Goal: Task Accomplishment & Management: Use online tool/utility

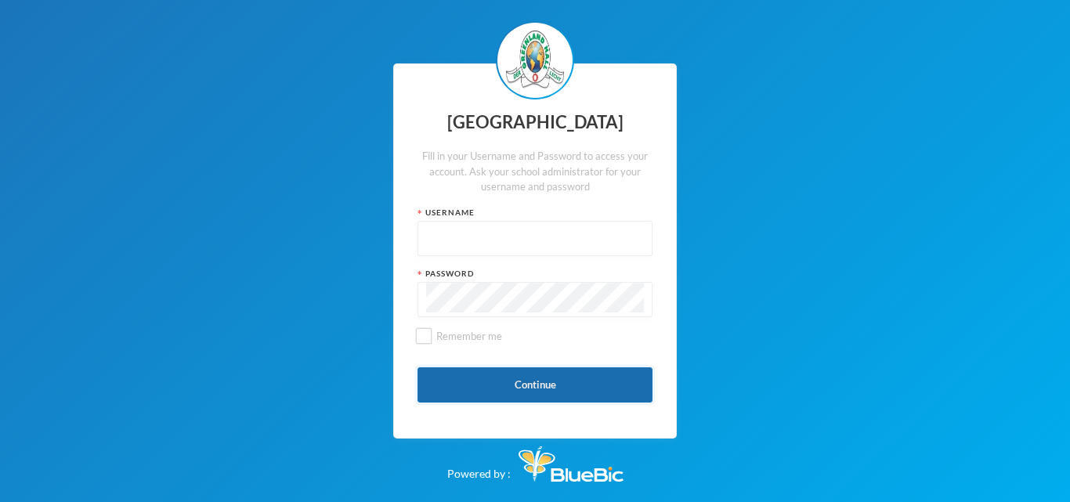
type input "glh23es30"
click at [549, 389] on button "Continue" at bounding box center [534, 384] width 235 height 35
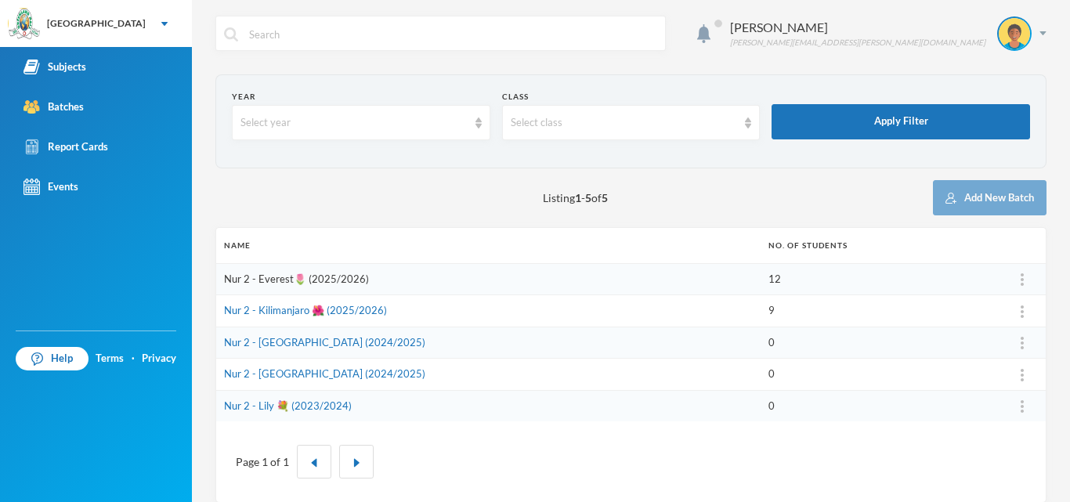
click at [267, 279] on link "Nur 2 - Everest🌷 (2025/2026)" at bounding box center [296, 278] width 145 height 13
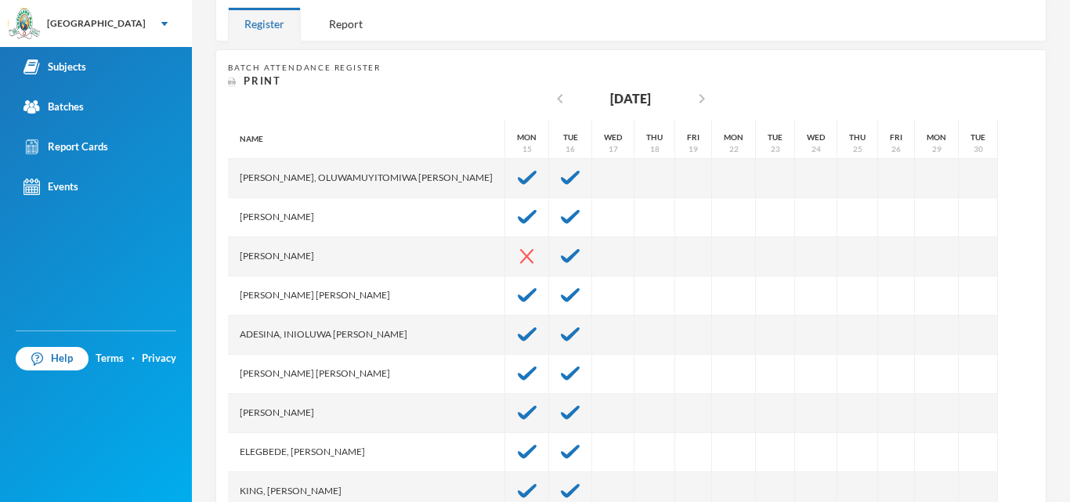
scroll to position [307, 0]
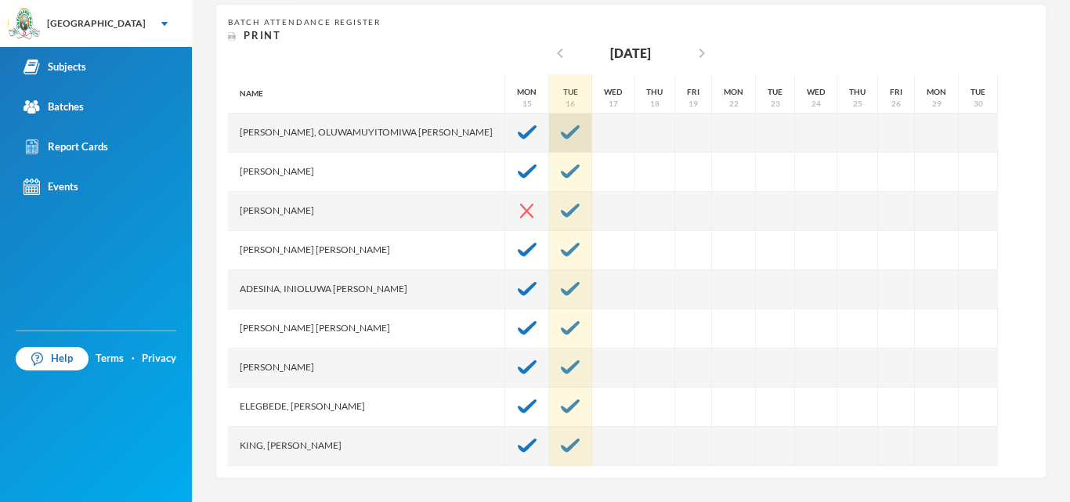
click at [549, 132] on div at bounding box center [570, 133] width 43 height 39
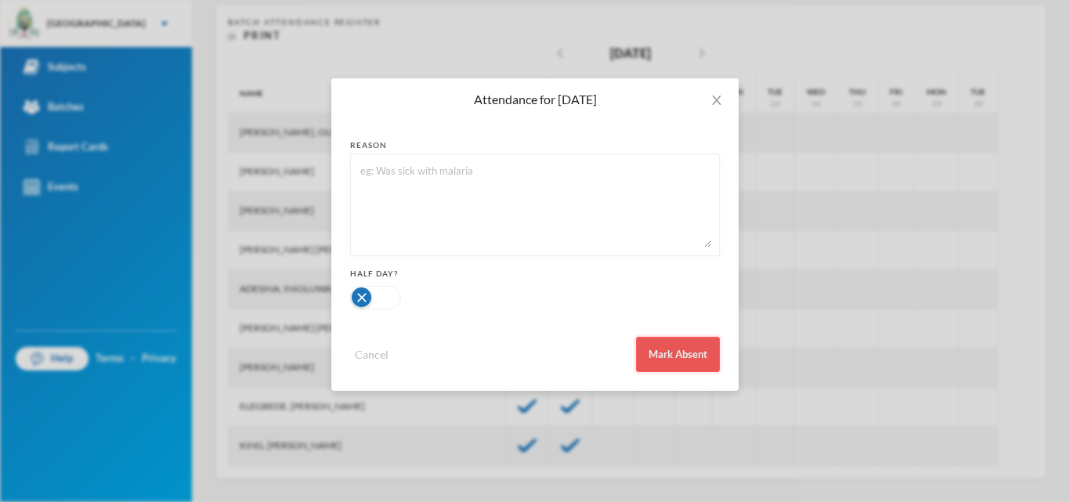
click at [675, 359] on button "Mark Absent" at bounding box center [678, 354] width 84 height 35
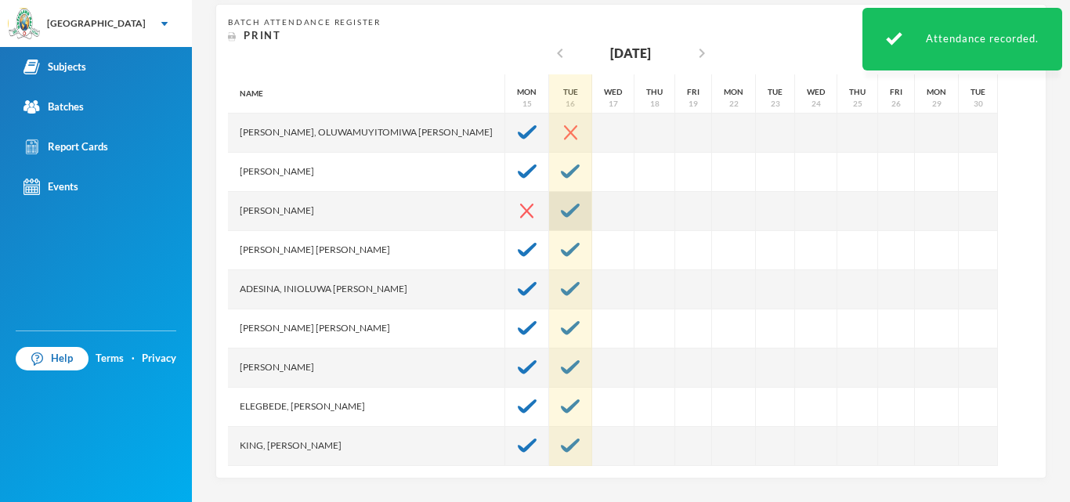
click at [561, 207] on img at bounding box center [570, 211] width 19 height 14
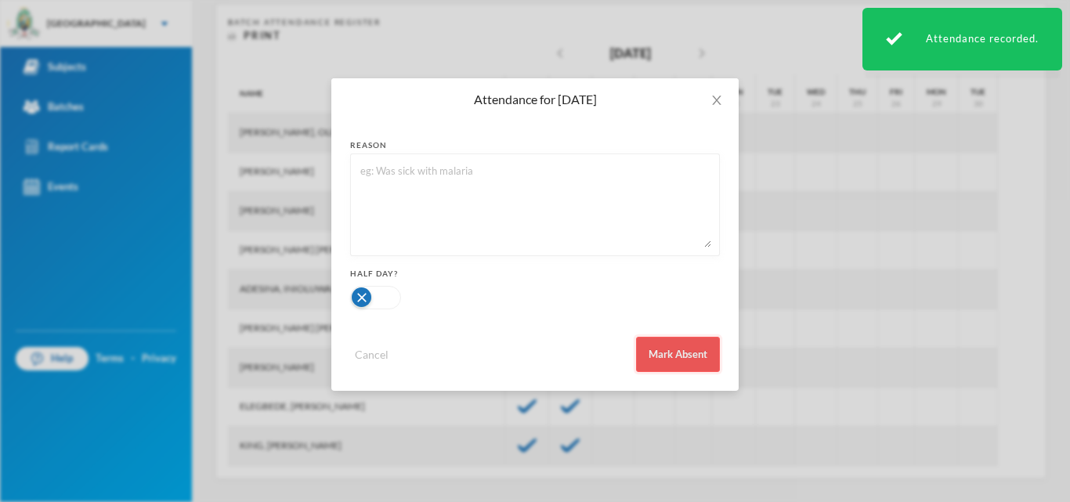
click at [645, 359] on button "Mark Absent" at bounding box center [678, 354] width 84 height 35
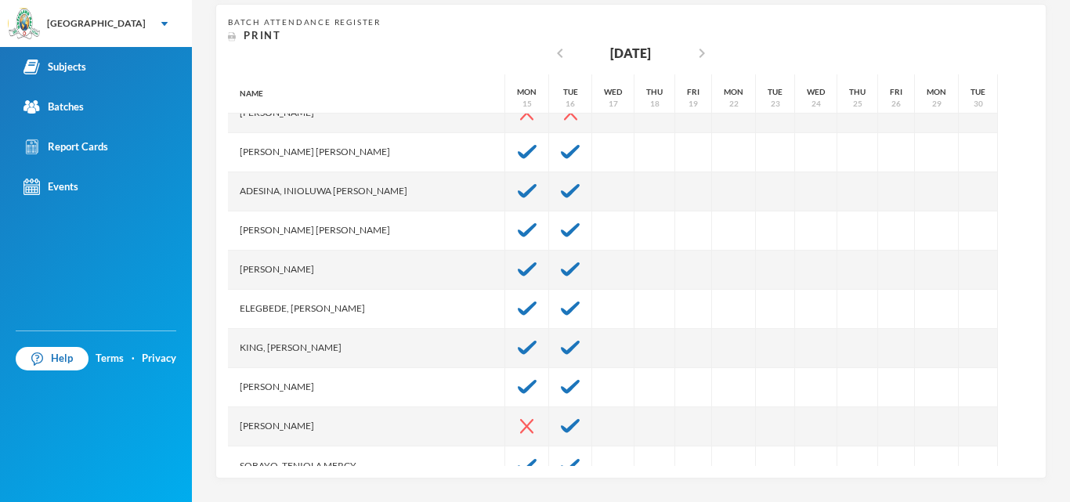
scroll to position [117, 0]
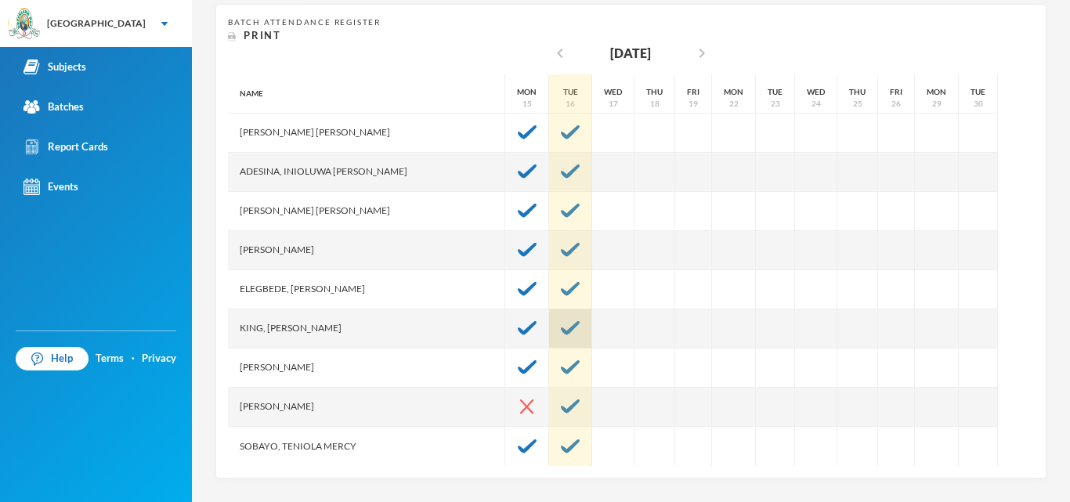
click at [549, 313] on div at bounding box center [570, 328] width 43 height 39
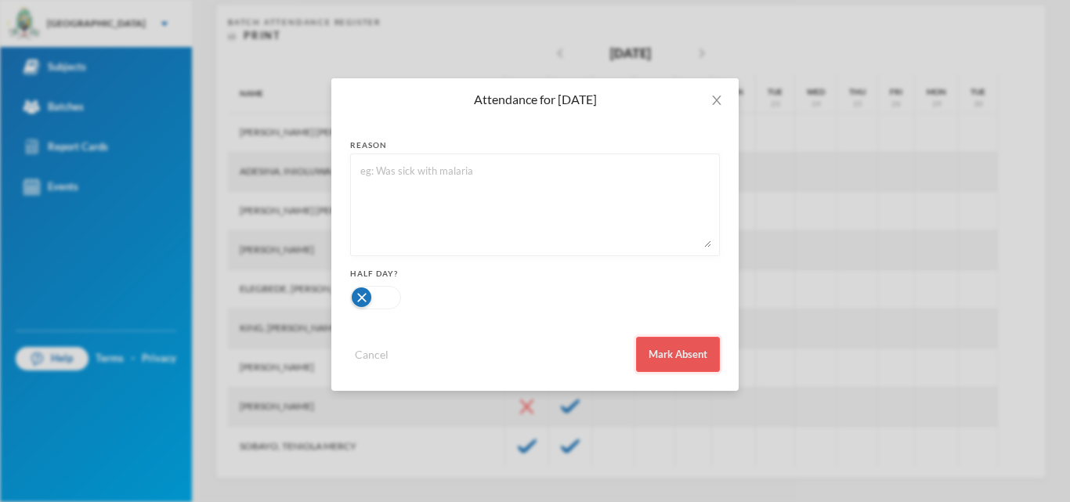
click at [694, 363] on button "Mark Absent" at bounding box center [678, 354] width 84 height 35
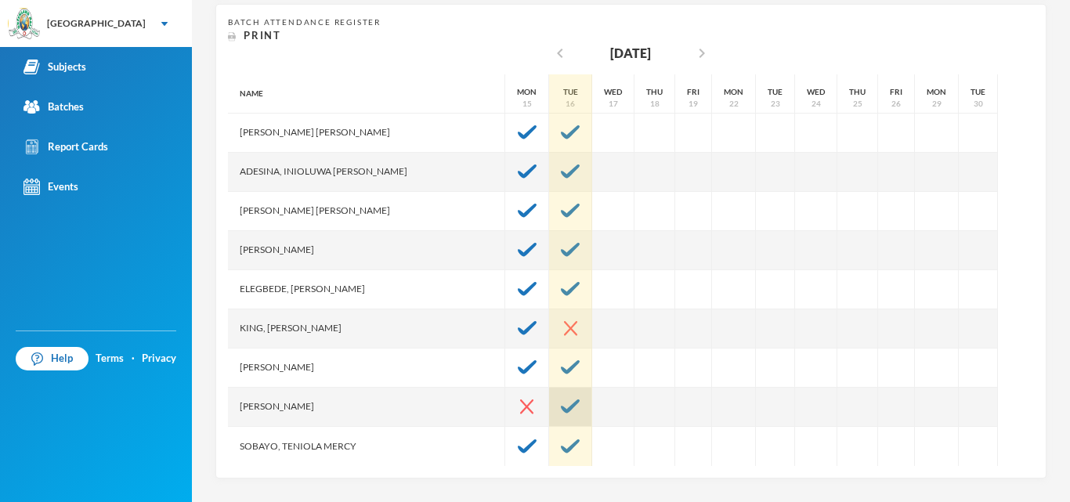
click at [549, 420] on div at bounding box center [570, 407] width 43 height 39
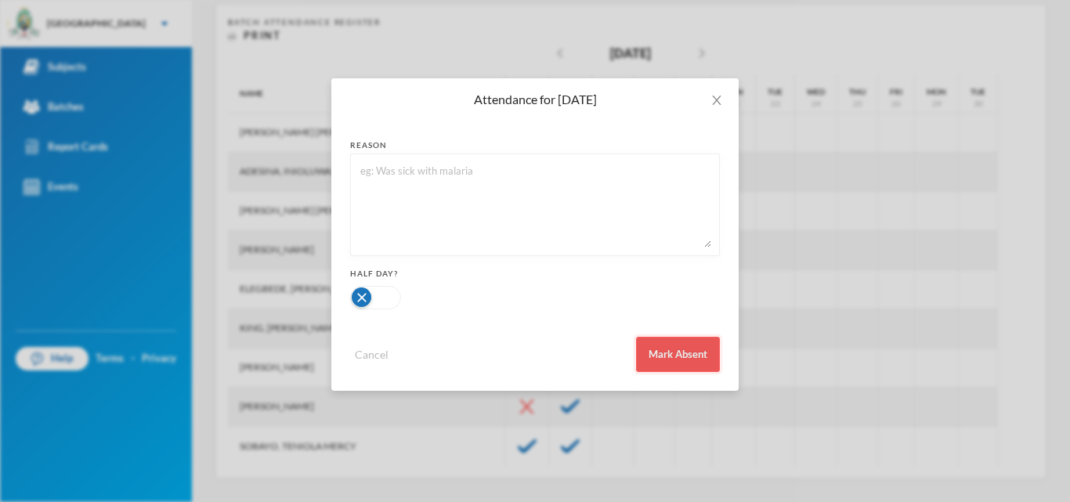
click at [665, 353] on button "Mark Absent" at bounding box center [678, 354] width 84 height 35
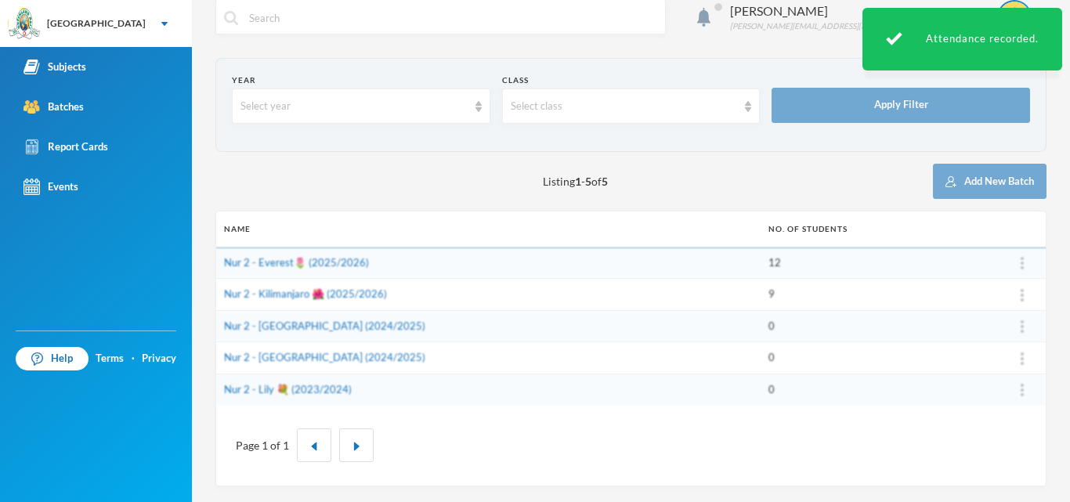
scroll to position [16, 0]
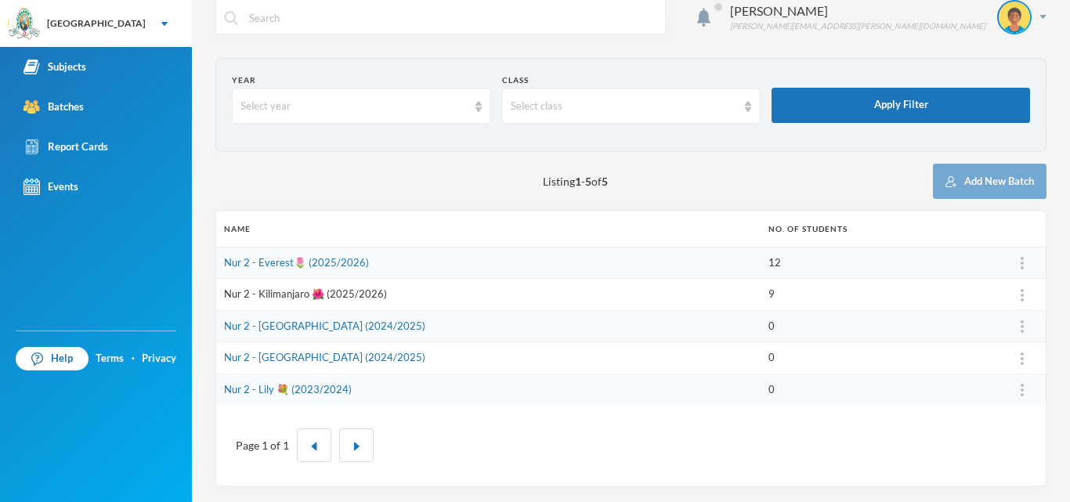
click at [283, 295] on link "Nur 2 - Kilimanjaro 🌺 (2025/2026)" at bounding box center [305, 293] width 163 height 13
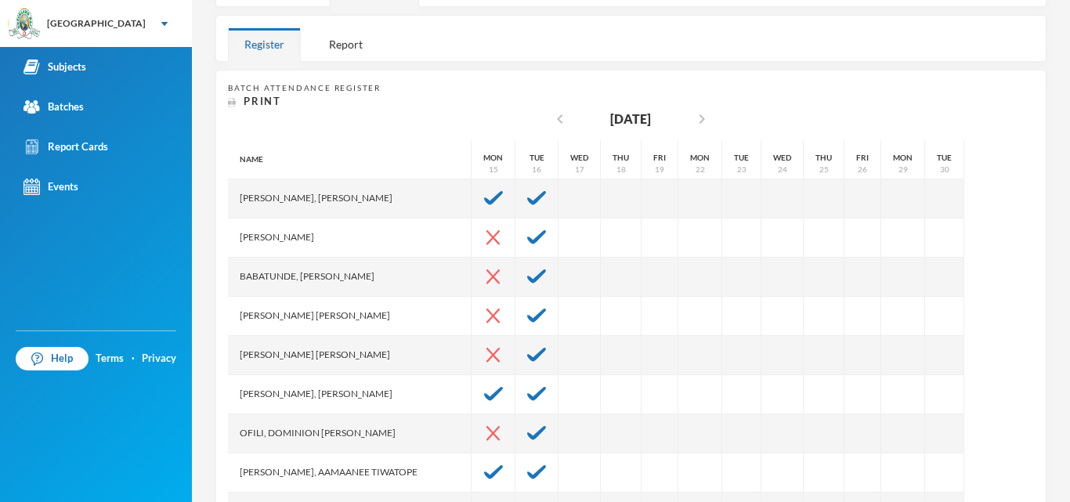
scroll to position [307, 0]
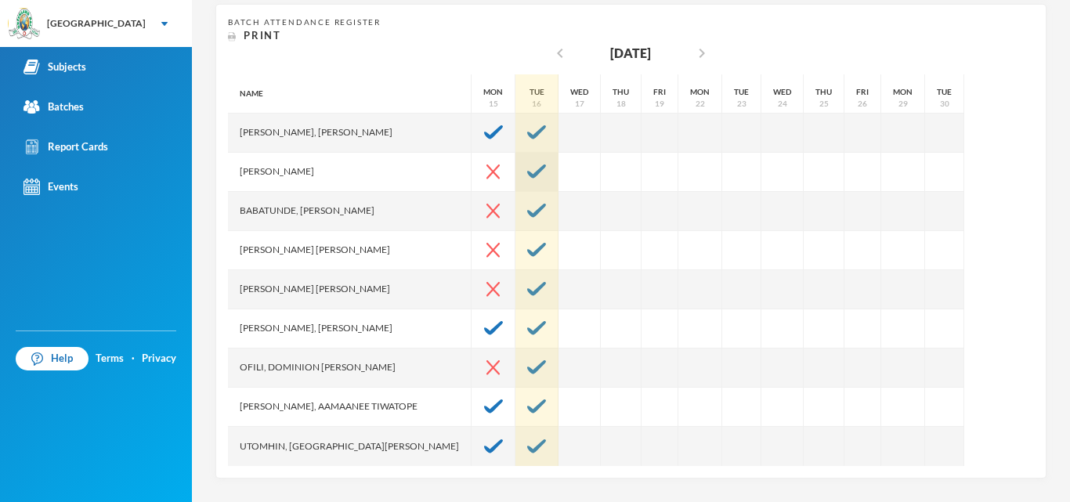
click at [527, 168] on img at bounding box center [536, 171] width 19 height 14
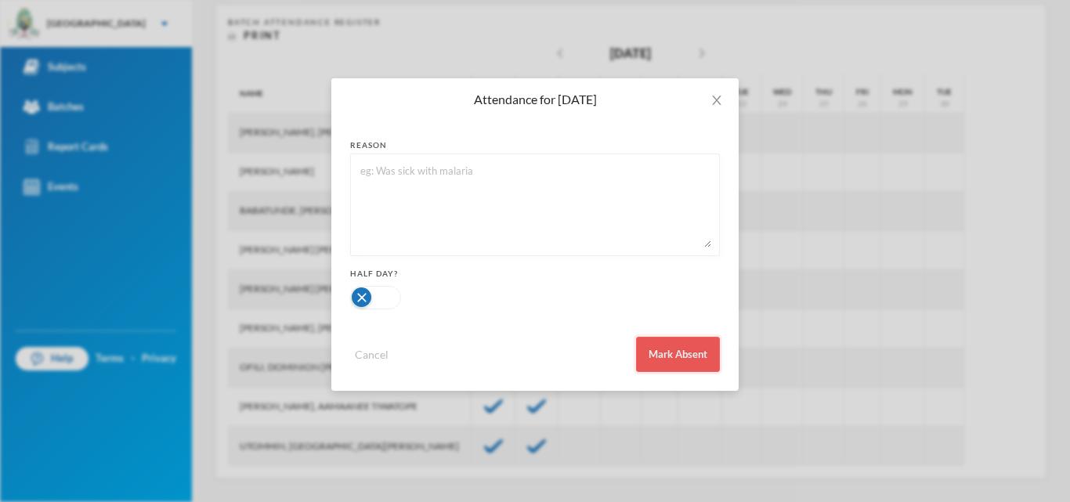
click at [669, 362] on button "Mark Absent" at bounding box center [678, 354] width 84 height 35
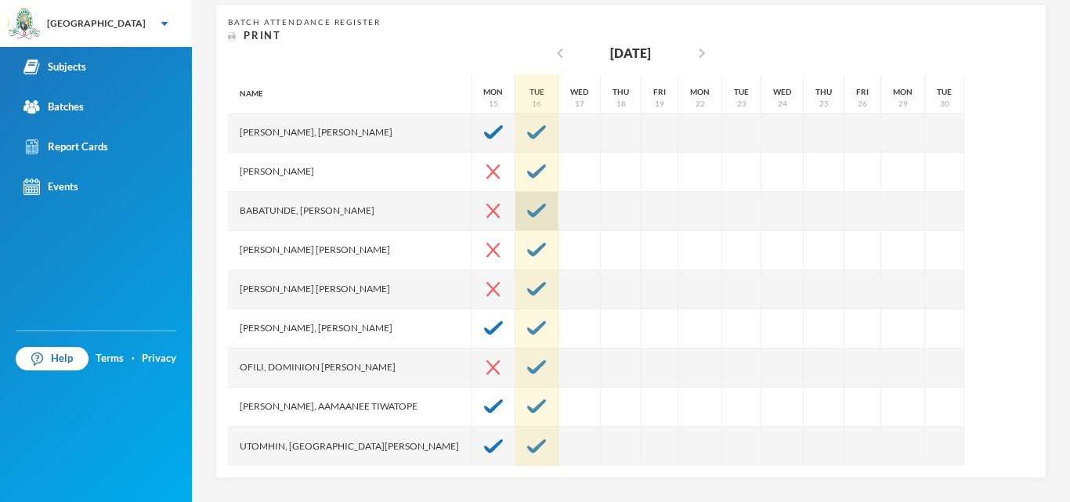
click at [515, 218] on div at bounding box center [536, 211] width 43 height 39
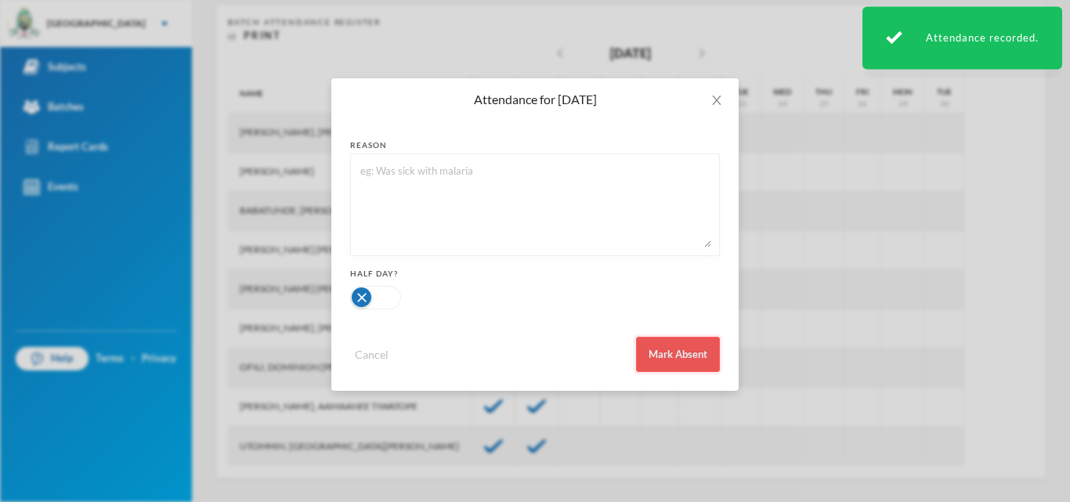
click at [690, 360] on button "Mark Absent" at bounding box center [678, 354] width 84 height 35
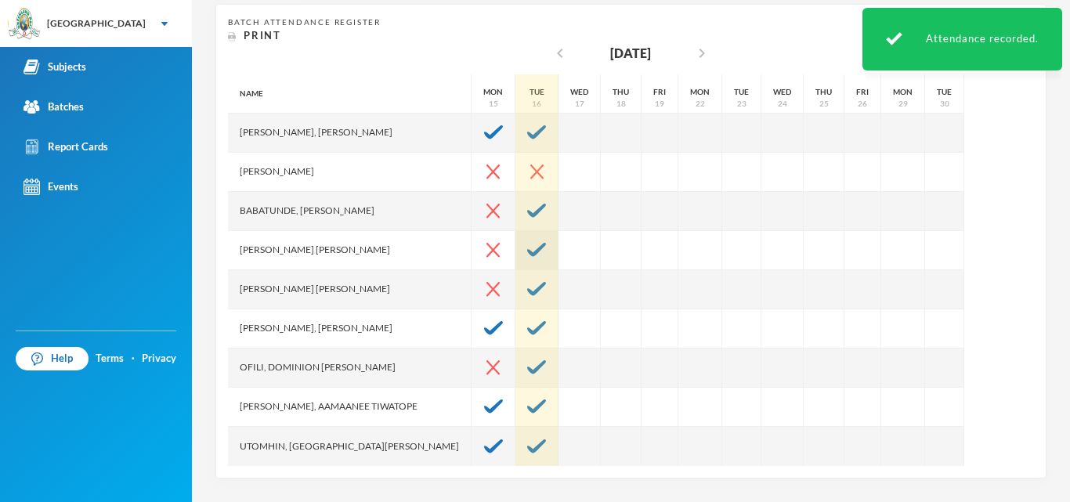
click at [515, 240] on div at bounding box center [536, 250] width 43 height 39
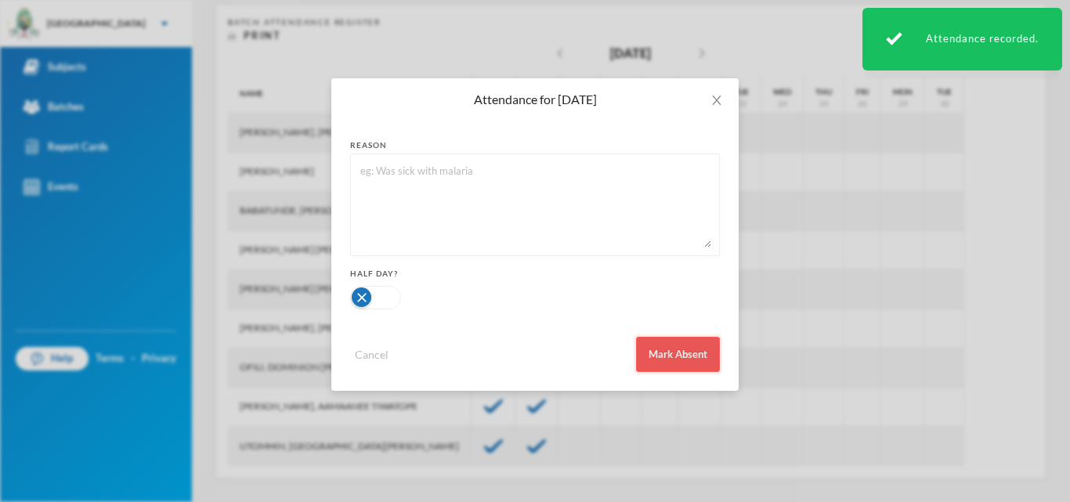
click at [657, 347] on button "Mark Absent" at bounding box center [678, 354] width 84 height 35
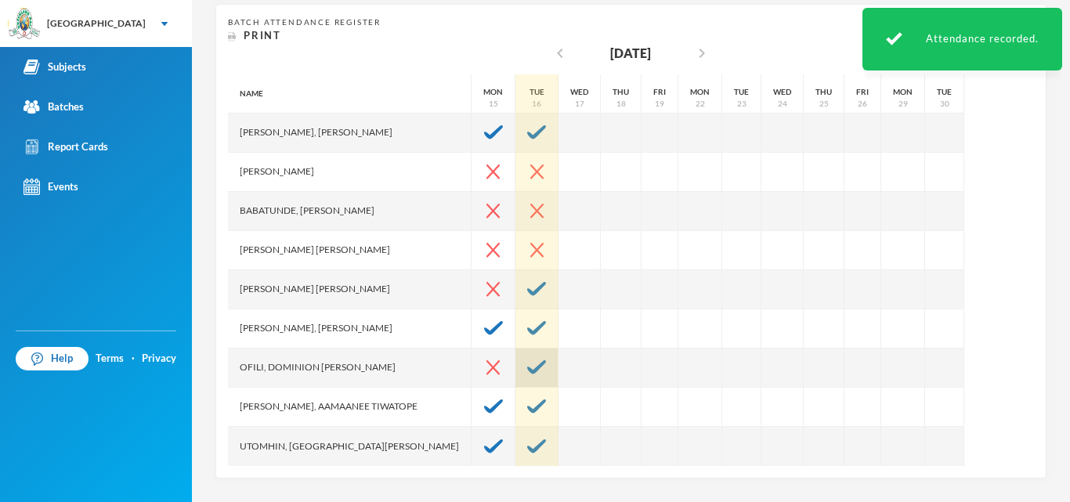
click at [527, 372] on img at bounding box center [536, 367] width 19 height 14
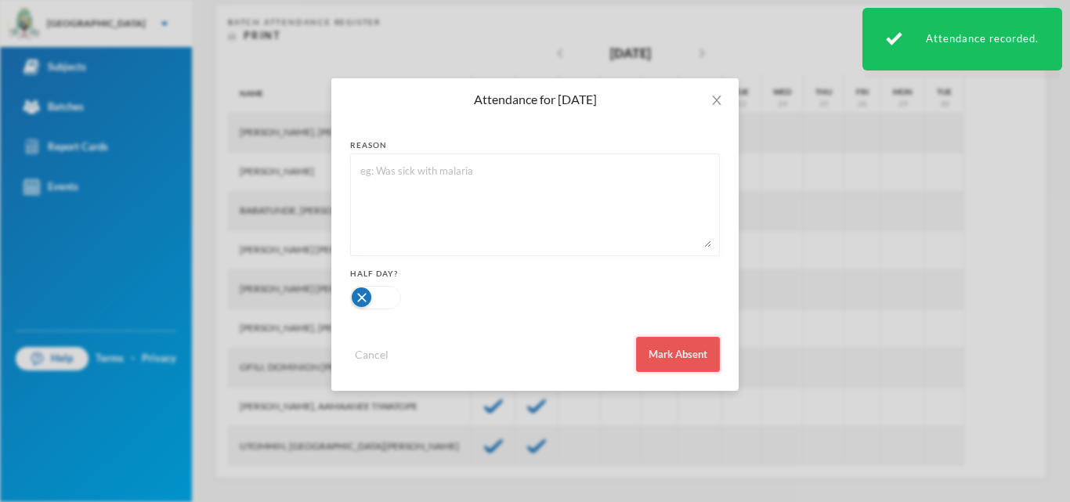
click at [658, 363] on button "Mark Absent" at bounding box center [678, 354] width 84 height 35
